Goal: Find specific page/section: Find specific page/section

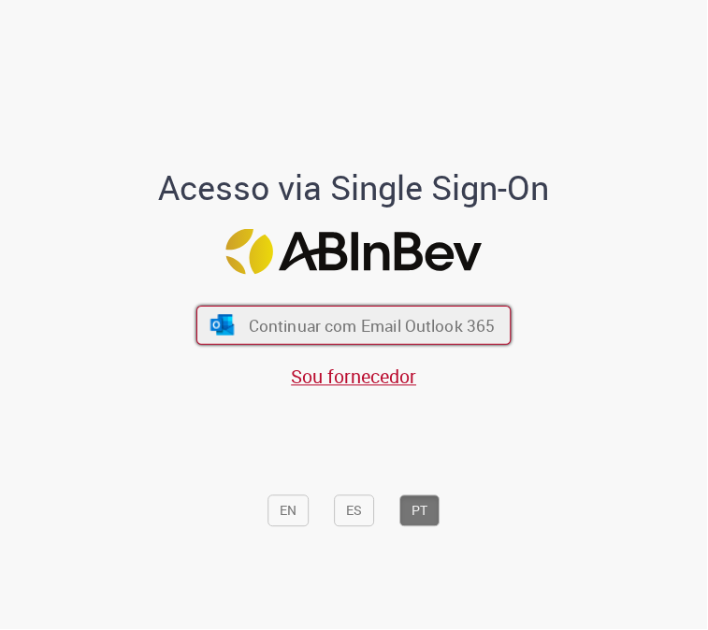
click at [374, 334] on span "Continuar com Email Outlook 365" at bounding box center [372, 326] width 247 height 22
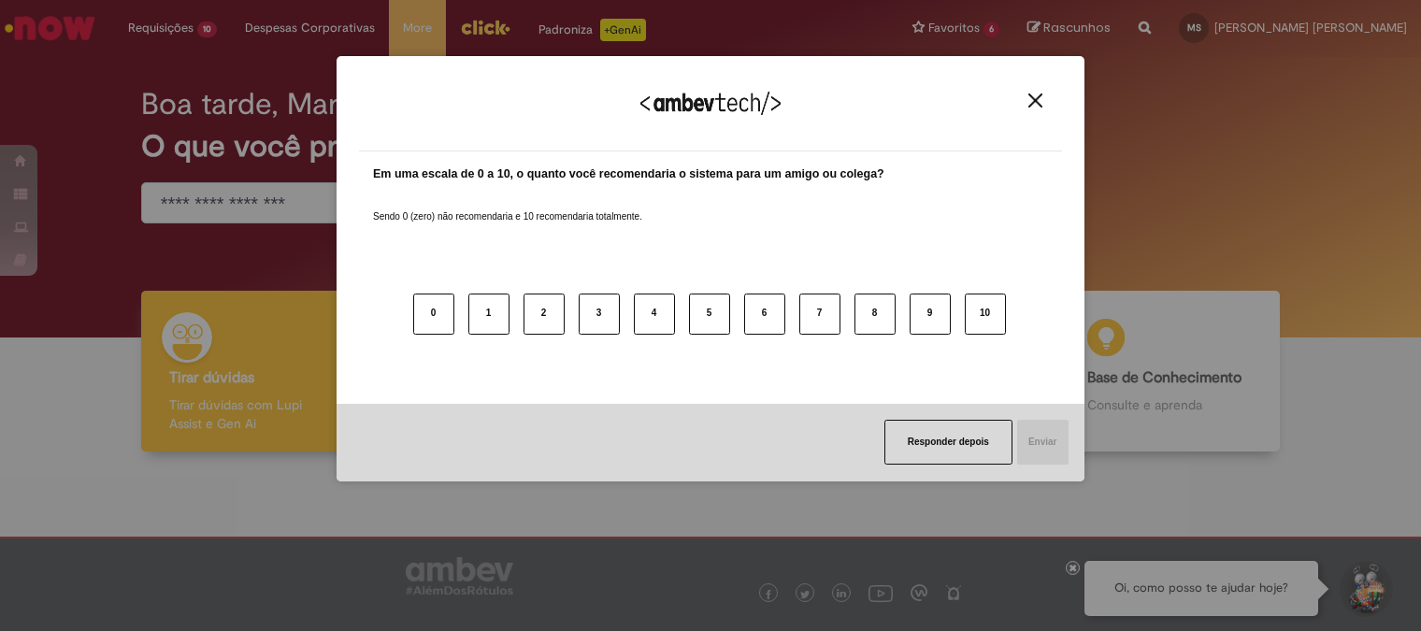
click at [707, 103] on img "Close" at bounding box center [1036, 101] width 14 height 14
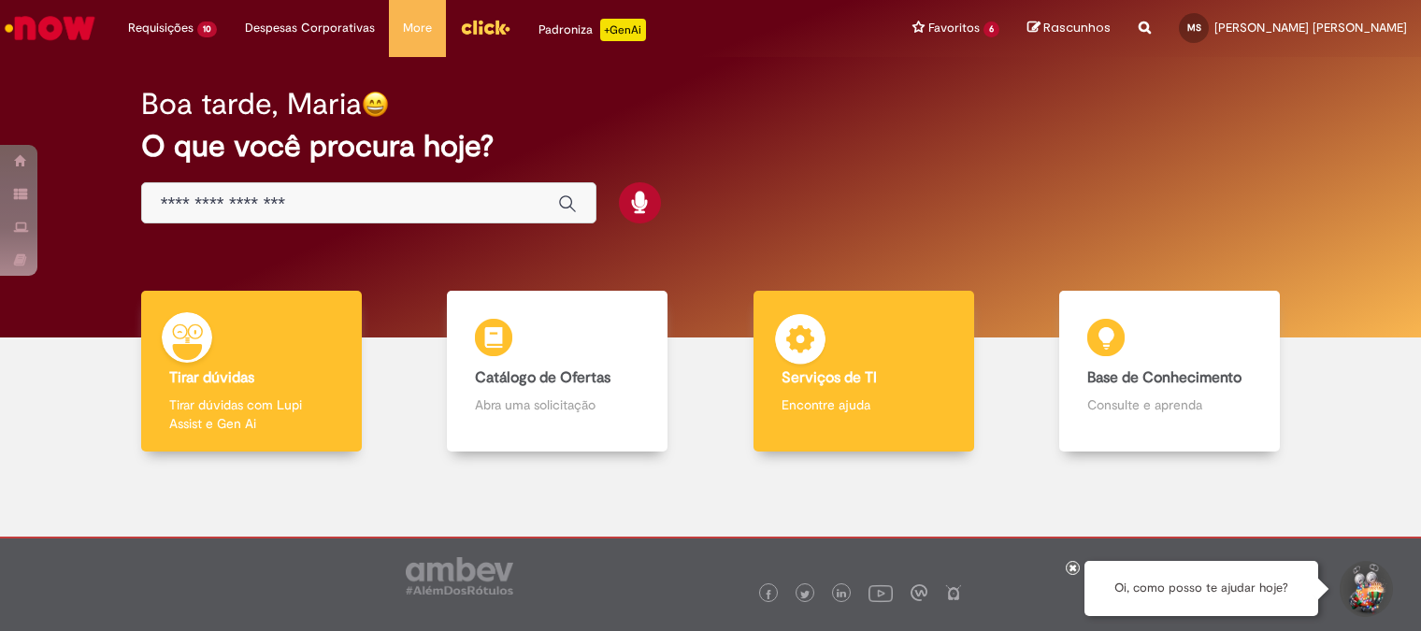
click at [707, 324] on div "Serviços de TI Serviços de TI Encontre ajuda" at bounding box center [864, 372] width 221 height 162
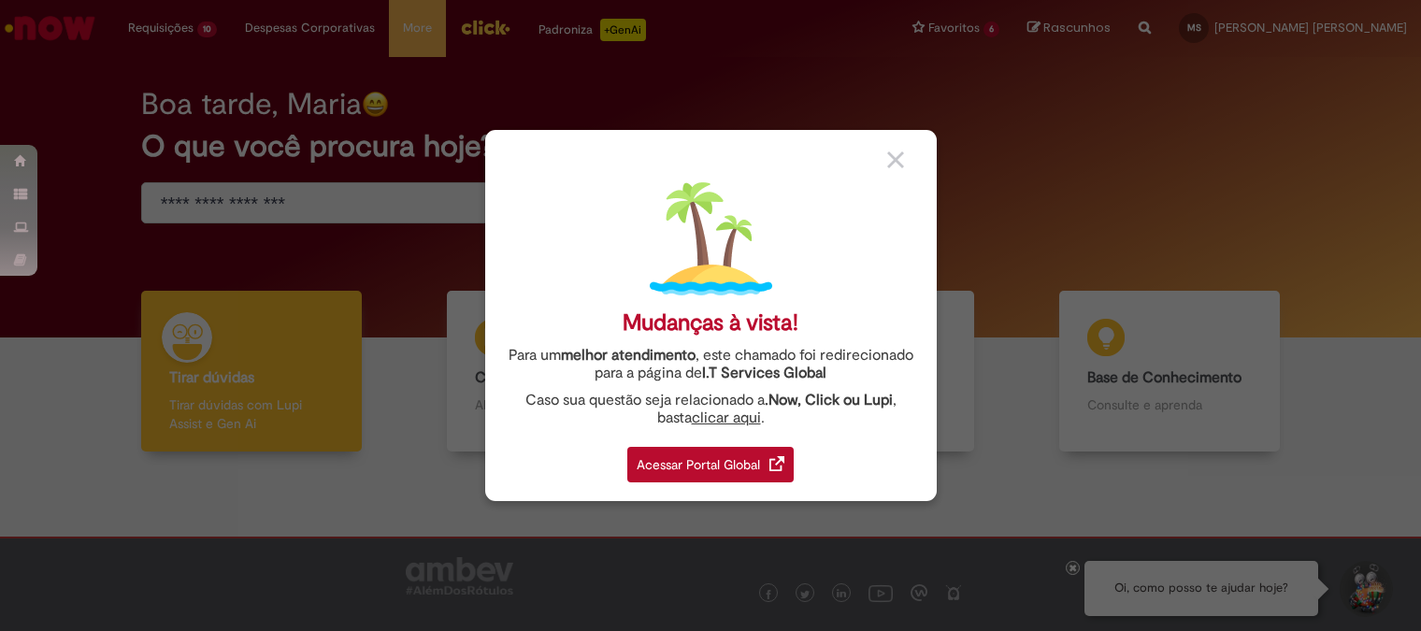
click at [675, 468] on div "Acessar Portal Global" at bounding box center [710, 465] width 166 height 36
